Goal: Transaction & Acquisition: Purchase product/service

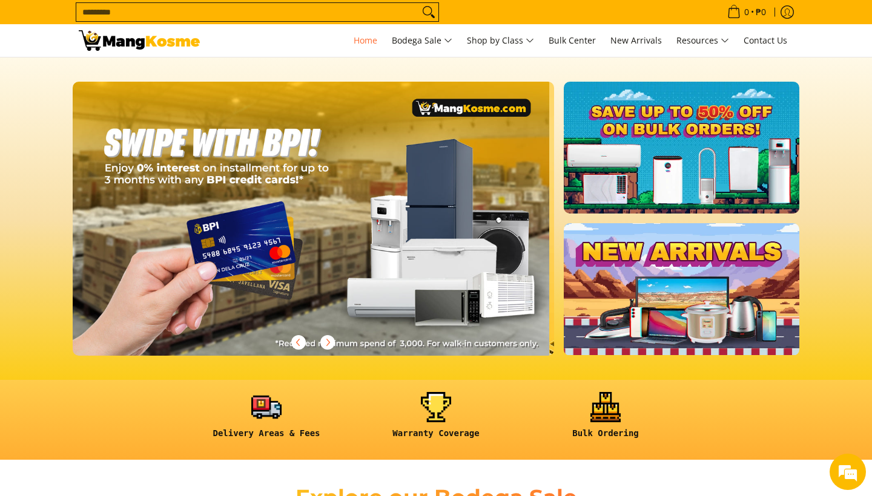
scroll to position [0, 1444]
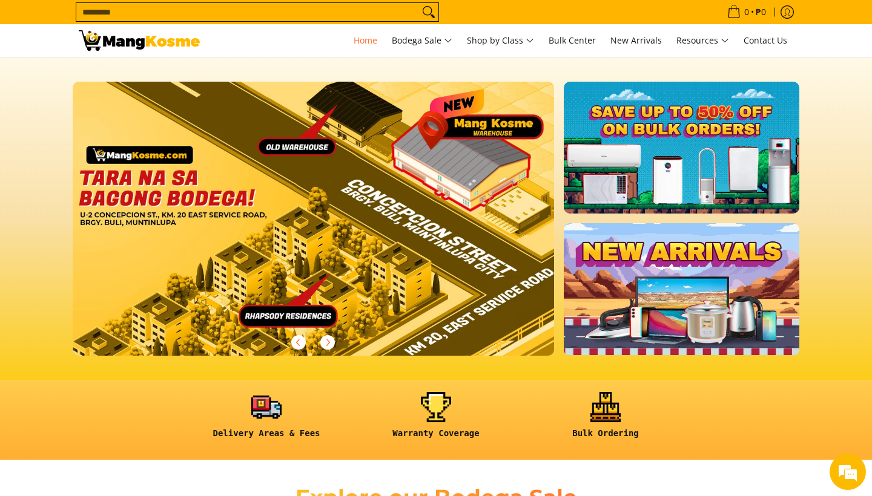
click at [361, 8] on input "Search..." at bounding box center [247, 12] width 343 height 18
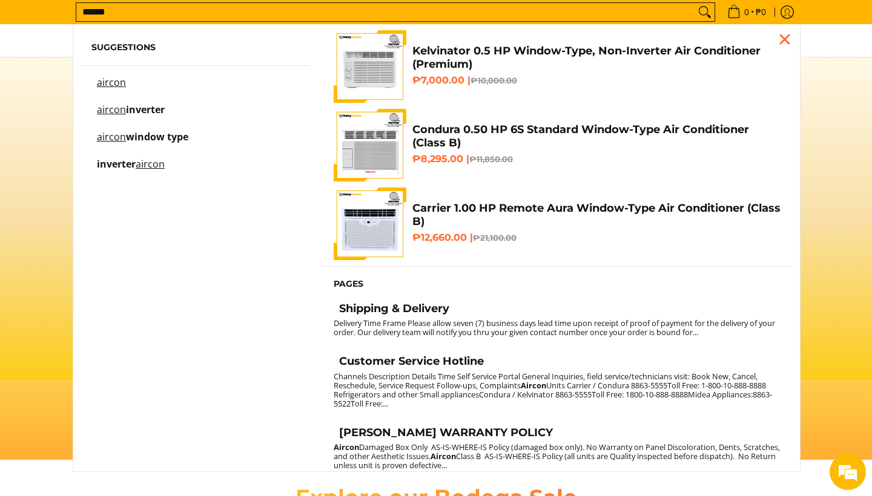
scroll to position [0, 0]
type input "******"
click at [188, 134] on span "window type" at bounding box center [157, 136] width 62 height 13
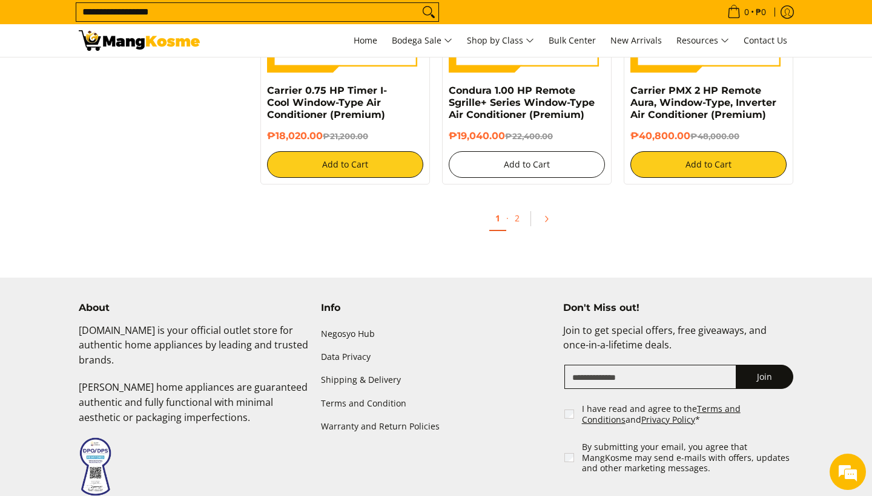
scroll to position [2514, 0]
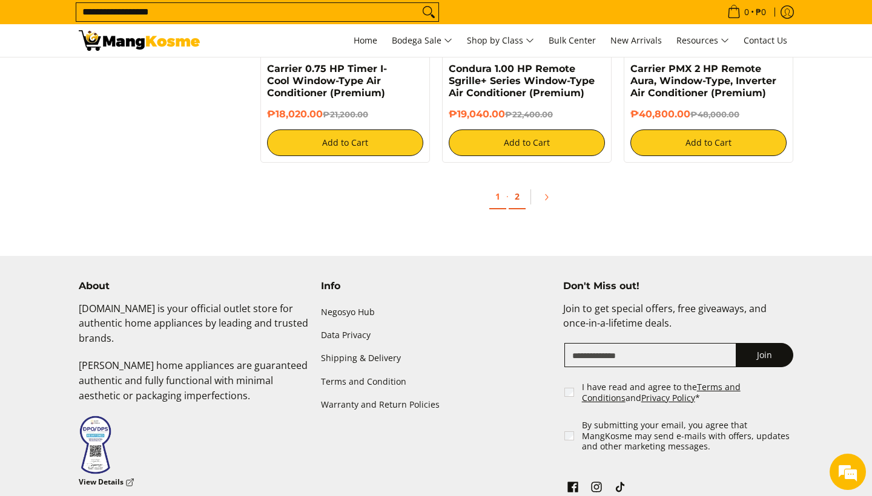
click at [514, 195] on link "2" at bounding box center [516, 197] width 17 height 25
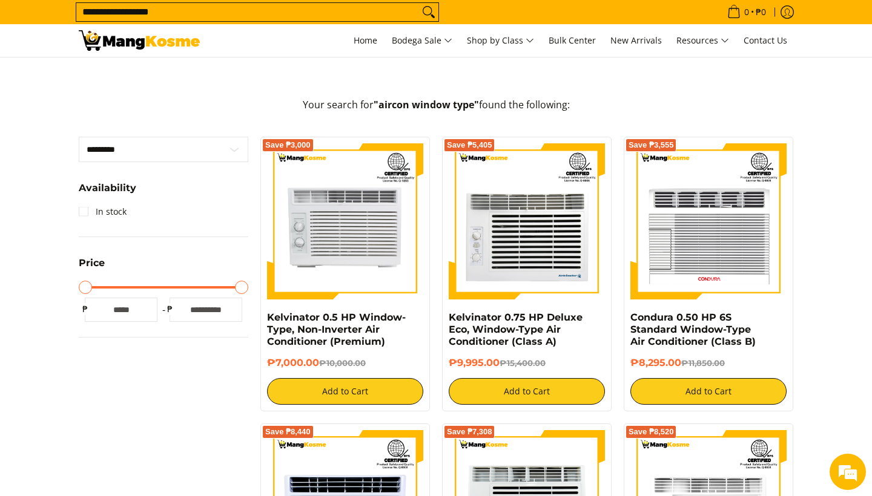
scroll to position [189, 0]
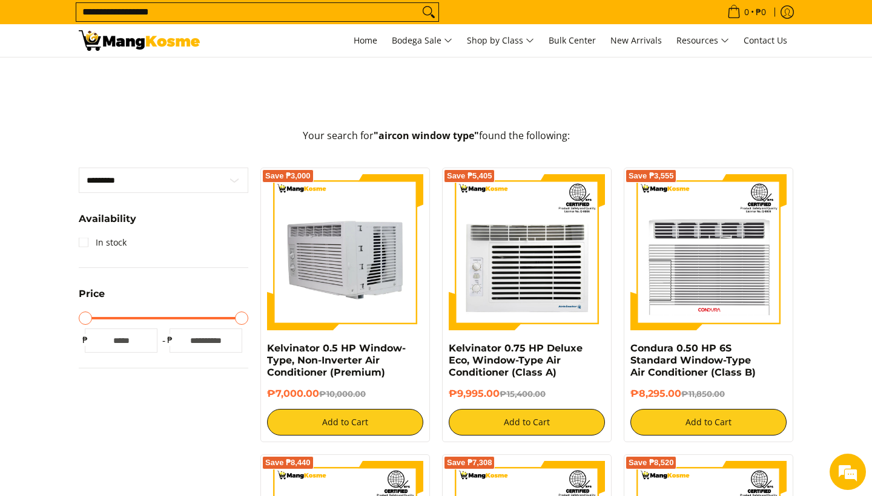
click at [367, 286] on img at bounding box center [345, 252] width 156 height 156
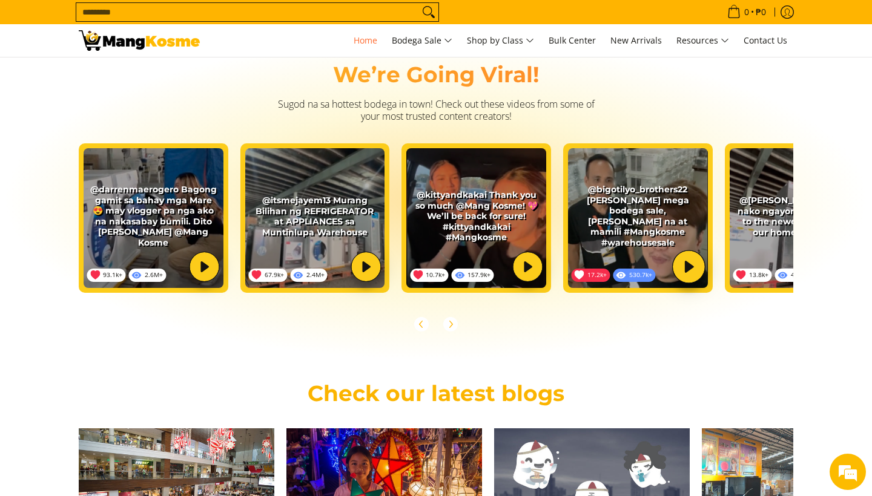
scroll to position [0, 938]
click at [634, 222] on img at bounding box center [638, 218] width 140 height 140
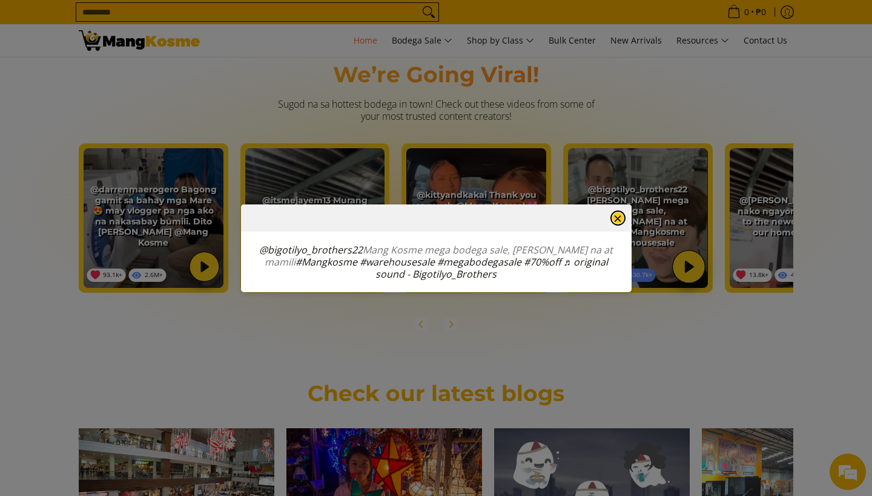
scroll to position [0, 962]
click at [617, 221] on button "×" at bounding box center [617, 218] width 15 height 15
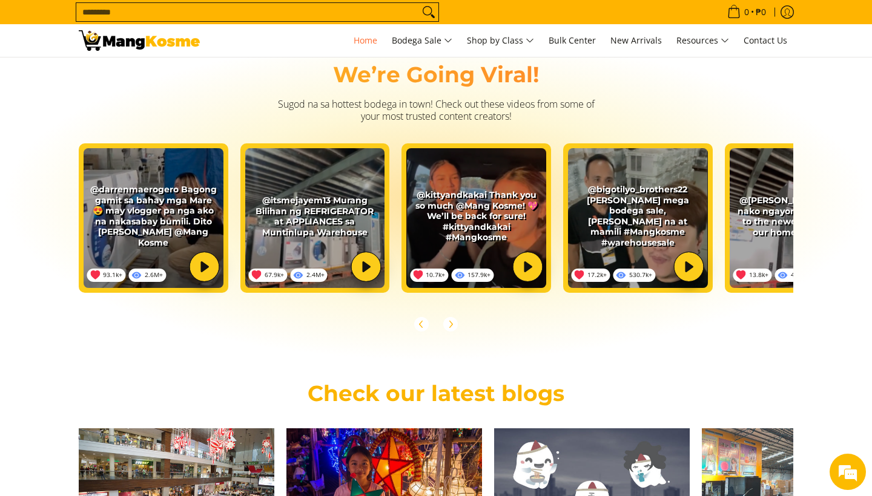
click at [617, 221] on img at bounding box center [638, 218] width 140 height 140
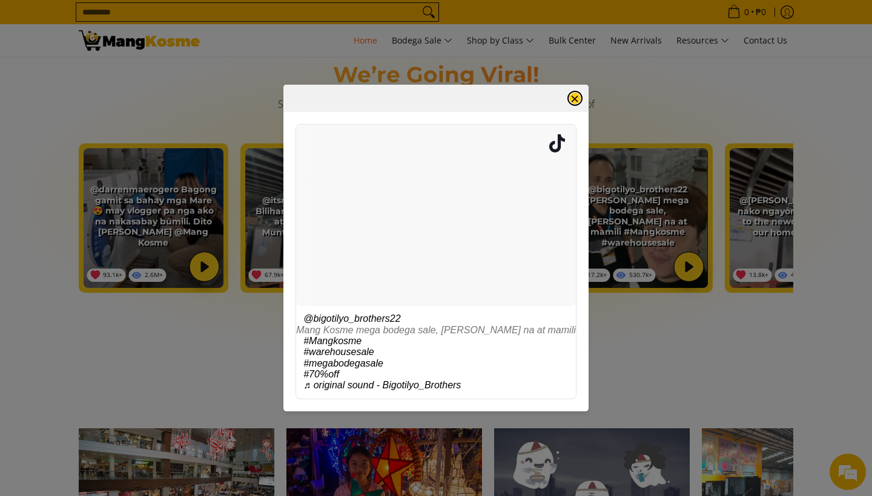
click at [588, 221] on dialog "× @bigotilyo_brothers22 Mang Kosme mega bodega sale, tara na at mamili #Mangkos…" at bounding box center [435, 248] width 305 height 327
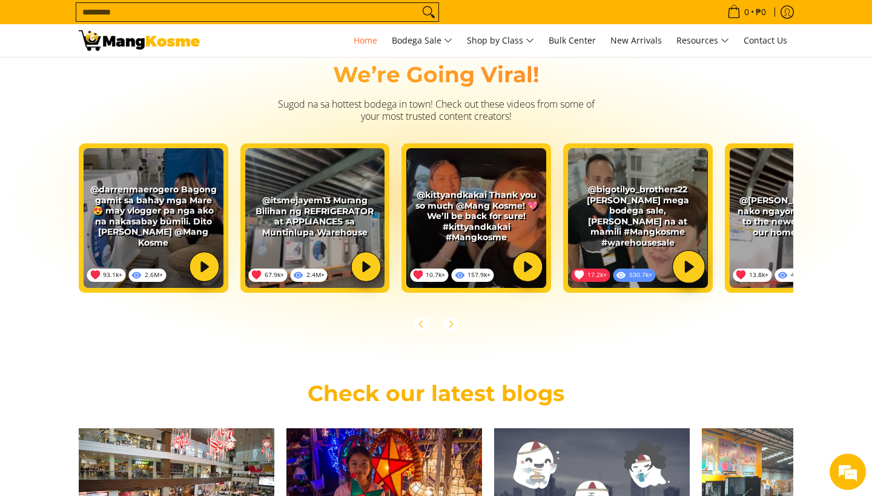
scroll to position [2315, 0]
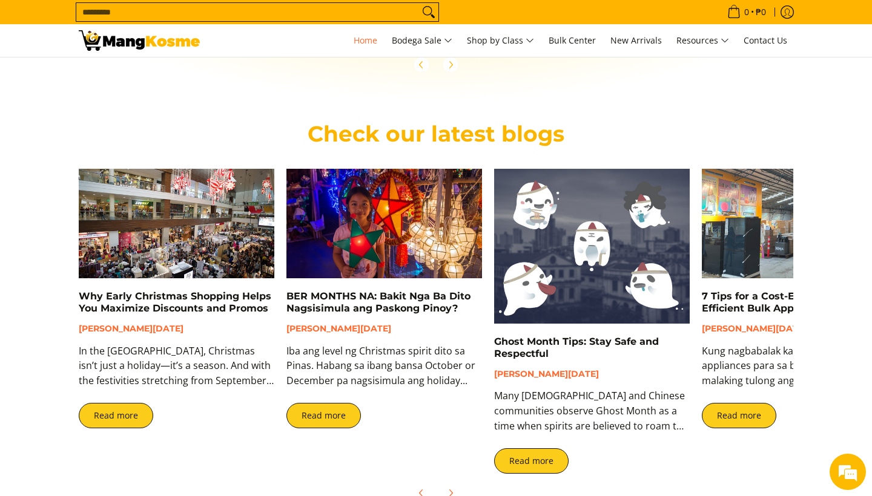
click at [232, 234] on img at bounding box center [177, 224] width 196 height 110
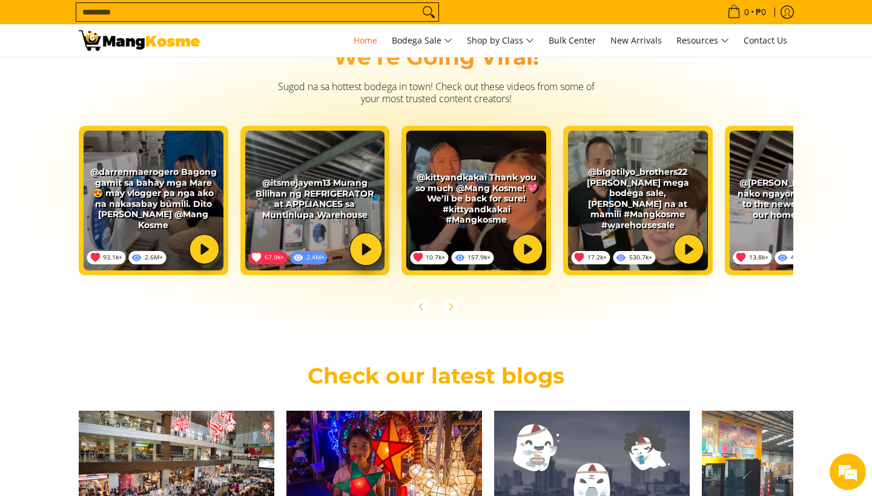
scroll to position [0, 481]
click at [288, 202] on img at bounding box center [315, 201] width 140 height 140
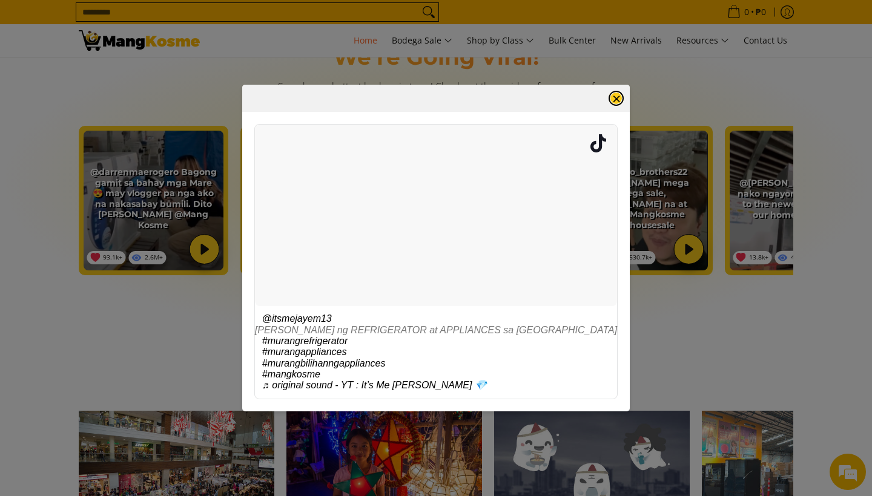
scroll to position [0, 962]
click at [550, 173] on section "@itsmejayem13 Murang Bilihan ng REFRIGERATOR at APPLIANCES sa Muntinlupa Wareho…" at bounding box center [435, 261] width 363 height 275
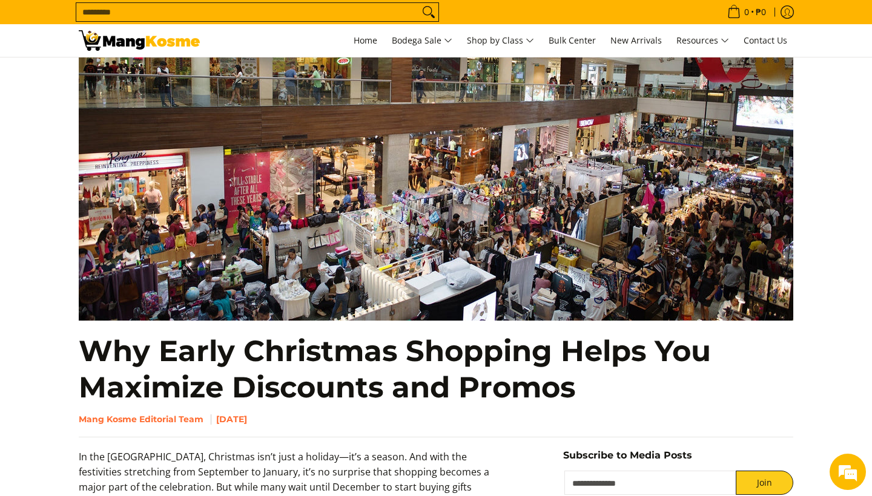
scroll to position [191, 0]
